Goal: Navigation & Orientation: Find specific page/section

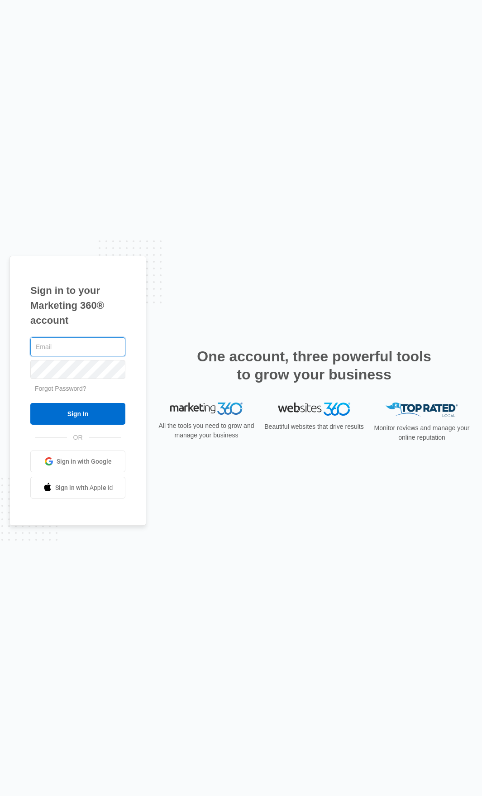
click at [89, 345] on input "text" at bounding box center [77, 346] width 95 height 19
click at [74, 344] on input "text" at bounding box center [77, 346] width 95 height 19
type input "robert.nguyen@madwire.com"
click at [96, 407] on input "Sign In" at bounding box center [77, 414] width 95 height 22
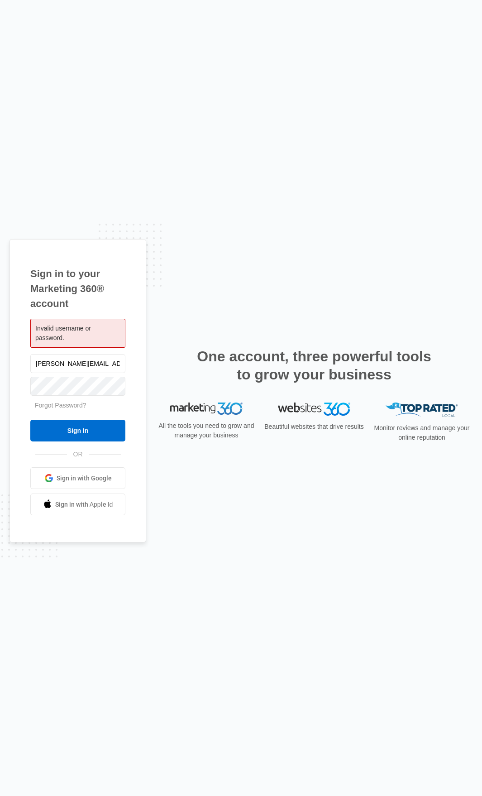
click at [70, 479] on span "Sign in with Google" at bounding box center [84, 478] width 55 height 10
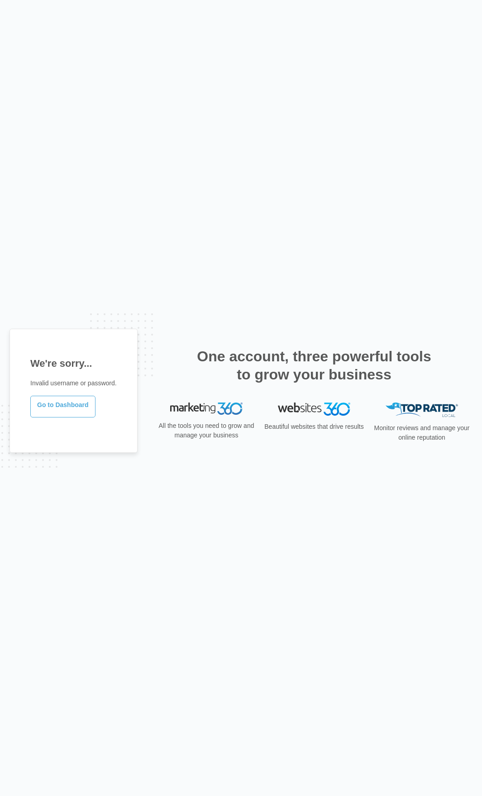
click at [75, 407] on link "Go to Dashboard" at bounding box center [62, 407] width 65 height 22
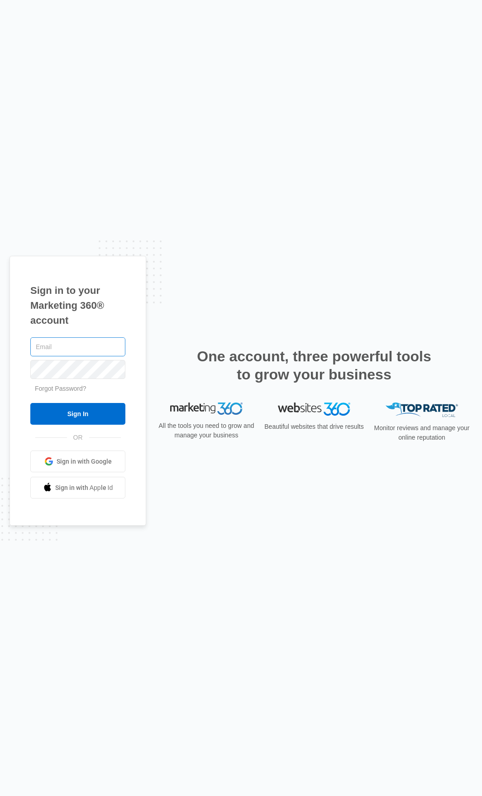
click at [85, 347] on input "text" at bounding box center [77, 346] width 95 height 19
click at [59, 342] on input "text" at bounding box center [77, 346] width 95 height 19
paste input "robert.nguyen@madwire.com"
type input "robert.nguyen@madwire.com"
click at [94, 417] on input "Sign In" at bounding box center [77, 414] width 95 height 22
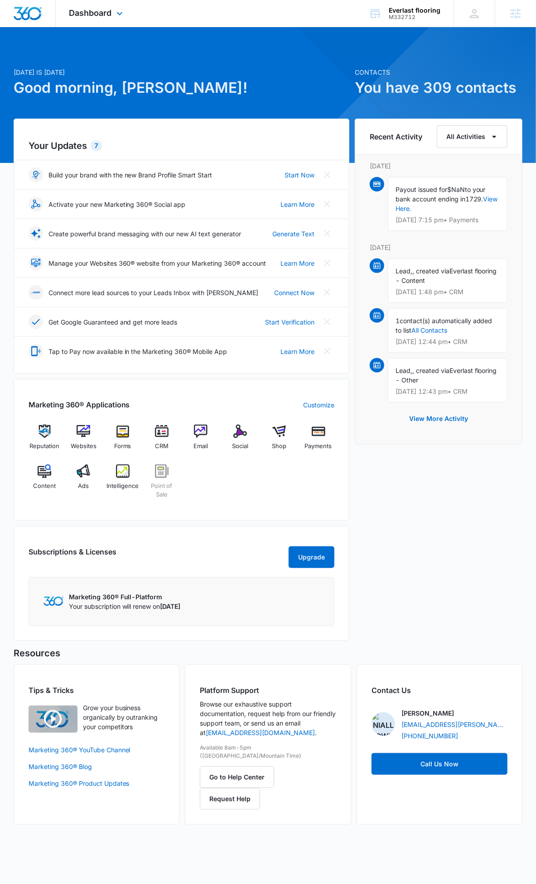
click at [105, 21] on div "Dashboard Apps Reputation Websites Forms CRM Email Social Shop Payments POS Con…" at bounding box center [97, 13] width 83 height 27
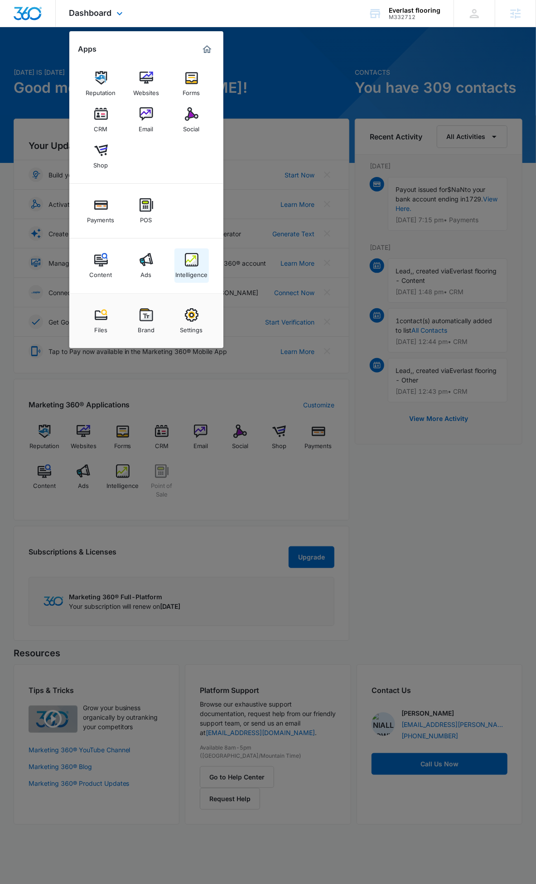
click at [195, 270] on div "Intelligence" at bounding box center [191, 273] width 32 height 12
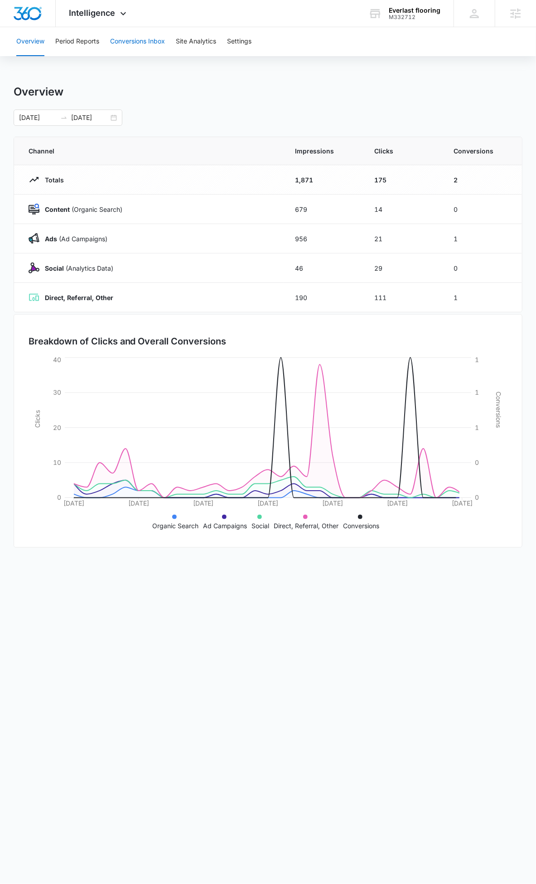
click at [145, 32] on button "Conversions Inbox" at bounding box center [137, 41] width 55 height 29
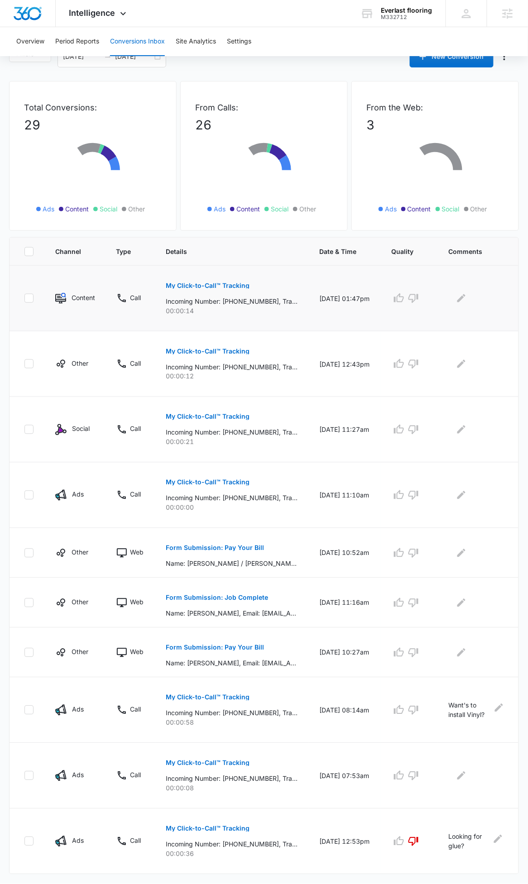
scroll to position [38, 0]
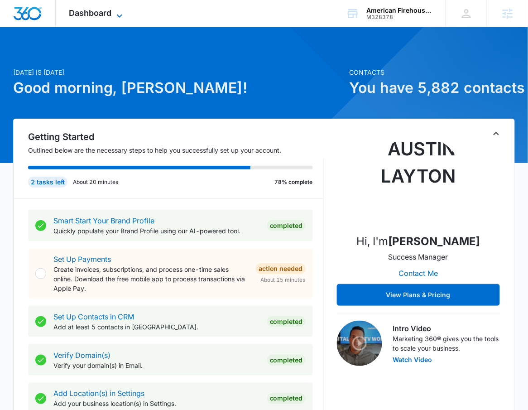
click at [91, 11] on span "Dashboard" at bounding box center [90, 13] width 43 height 10
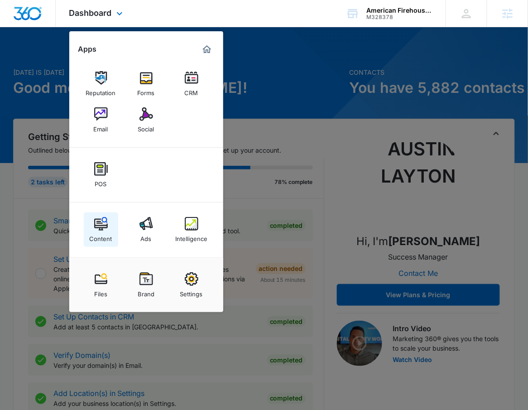
click at [110, 234] on div "Content" at bounding box center [101, 236] width 23 height 12
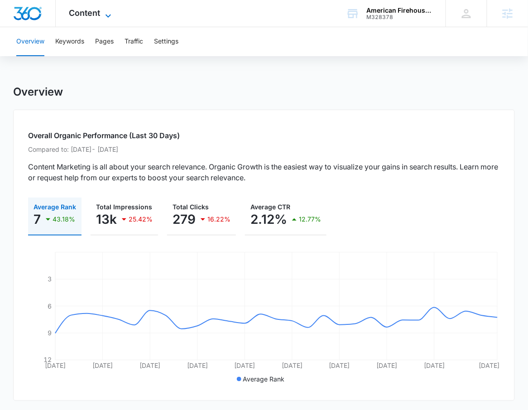
click at [85, 15] on span "Content" at bounding box center [84, 13] width 31 height 10
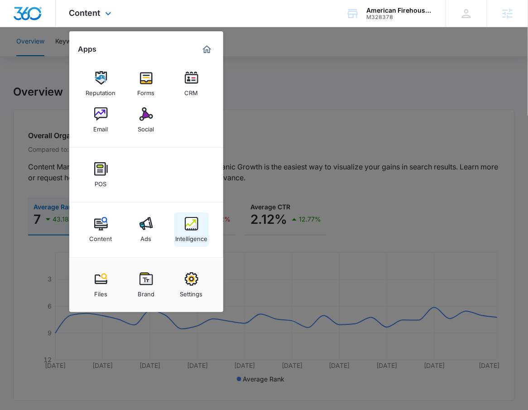
click at [200, 226] on link "Intelligence" at bounding box center [191, 229] width 34 height 34
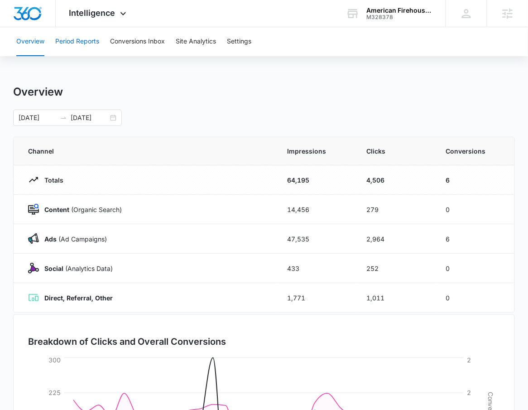
click at [68, 34] on button "Period Reports" at bounding box center [77, 41] width 44 height 29
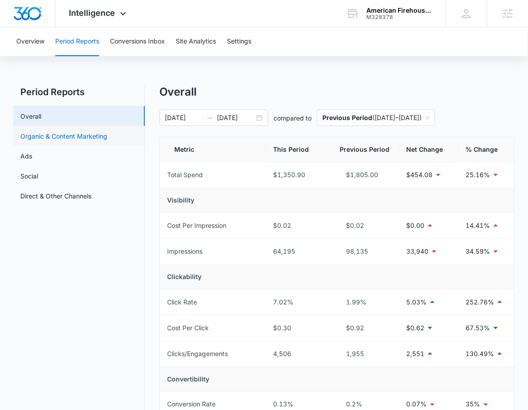
click at [103, 139] on link "Organic & Content Marketing" at bounding box center [63, 136] width 87 height 10
